Goal: Navigation & Orientation: Find specific page/section

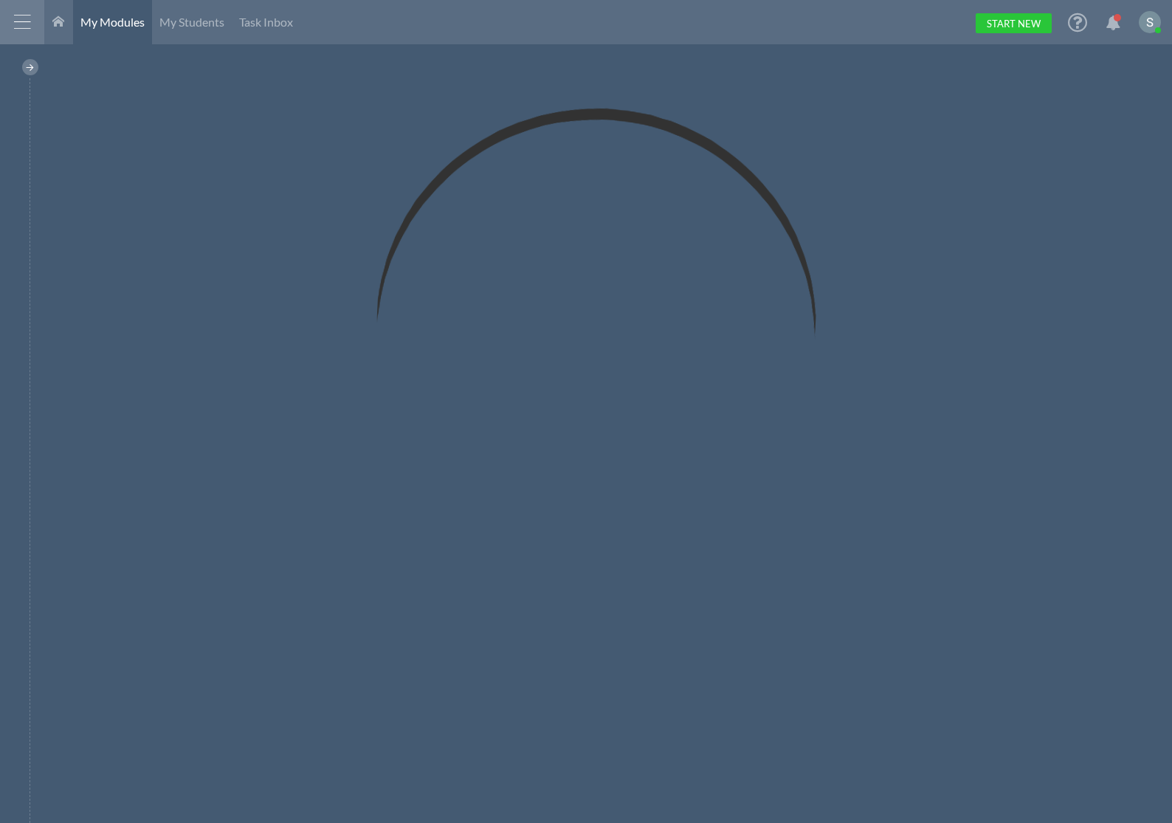
click at [27, 25] on div at bounding box center [22, 22] width 44 height 44
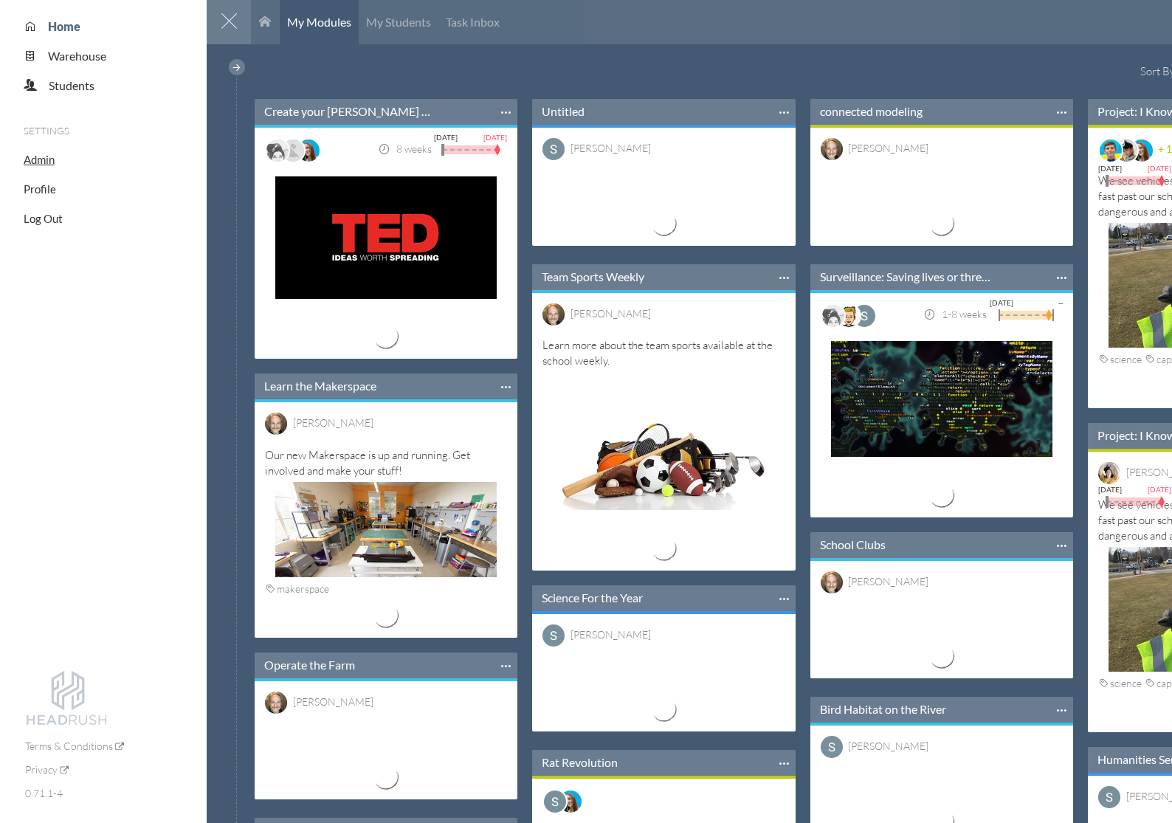
click at [41, 155] on span "Admin" at bounding box center [39, 159] width 31 height 13
select select "20"
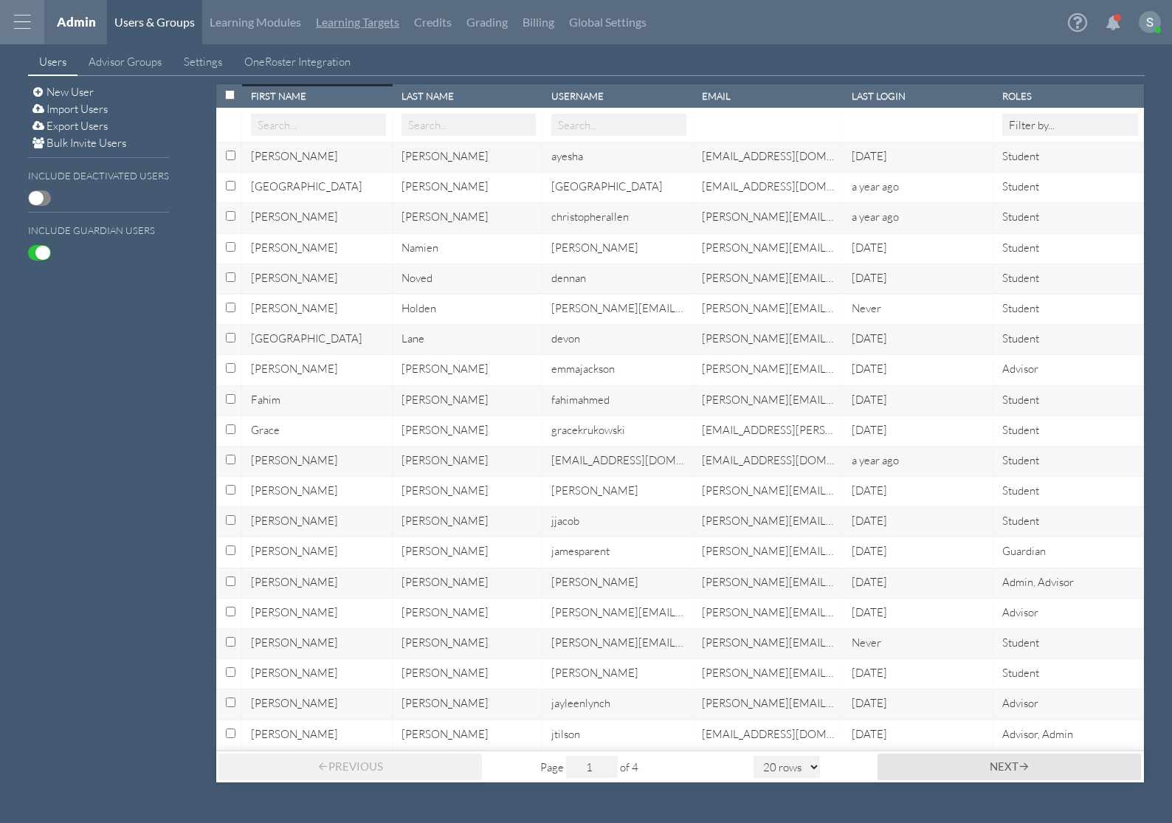
click at [354, 24] on link "Learning Targets" at bounding box center [357, 22] width 98 height 44
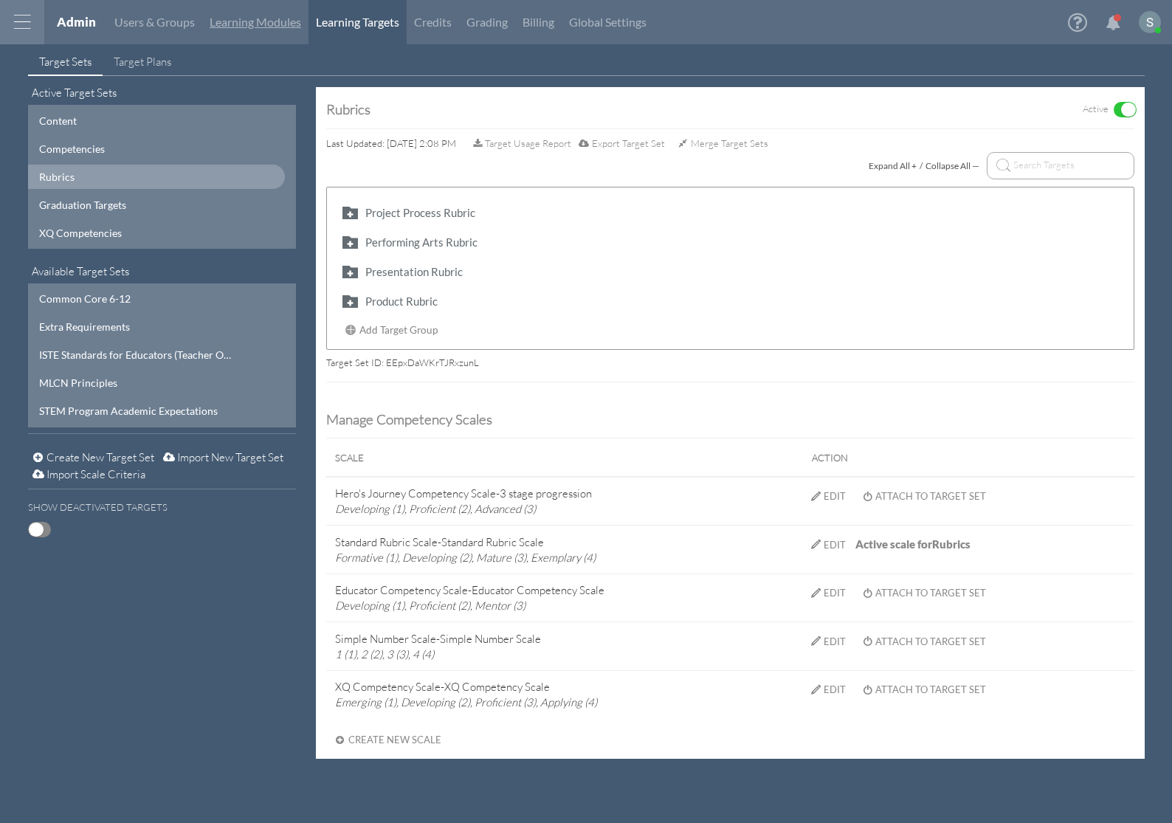
click at [263, 29] on link "Learning Modules" at bounding box center [255, 22] width 106 height 44
